Goal: Task Accomplishment & Management: Use online tool/utility

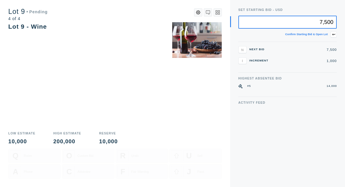
type input "7,500"
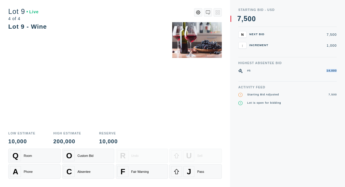
drag, startPoint x: 337, startPoint y: 71, endPoint x: 323, endPoint y: 71, distance: 13.6
click at [323, 71] on div "#5 14,000" at bounding box center [288, 71] width 98 height 4
click at [85, 174] on div "C Absentee" at bounding box center [88, 171] width 49 height 11
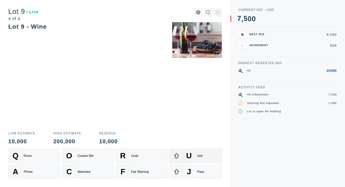
click at [199, 154] on div "Sell" at bounding box center [200, 156] width 5 height 4
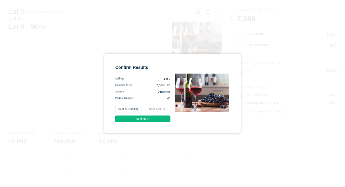
click at [130, 110] on button "Continue Bidding" at bounding box center [128, 109] width 26 height 7
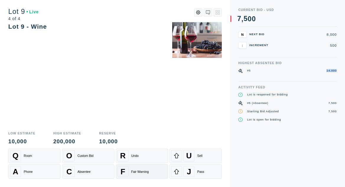
click at [149, 174] on div "F Fair Warning" at bounding box center [141, 171] width 49 height 11
click at [195, 154] on div "U Sell" at bounding box center [195, 156] width 49 height 11
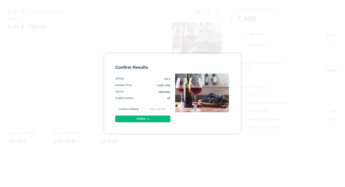
click at [143, 118] on button "Confirm" at bounding box center [142, 119] width 55 height 7
